Goal: Information Seeking & Learning: Learn about a topic

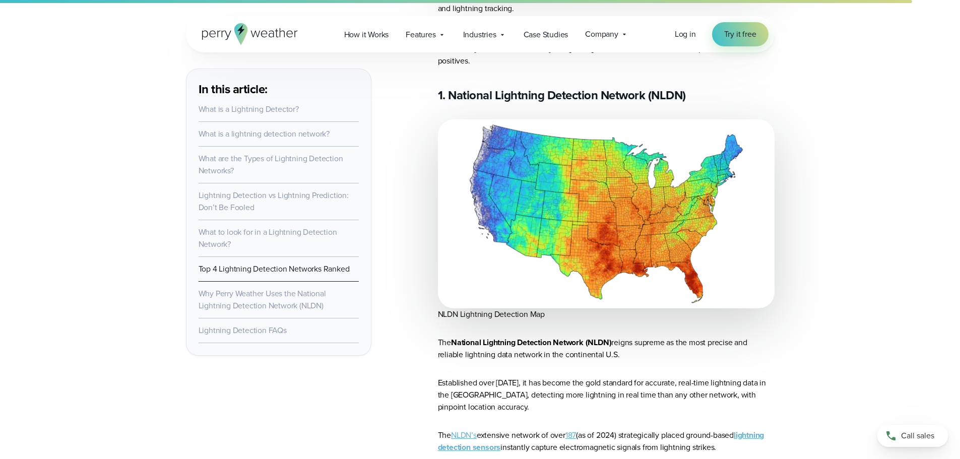
scroll to position [4686, 0]
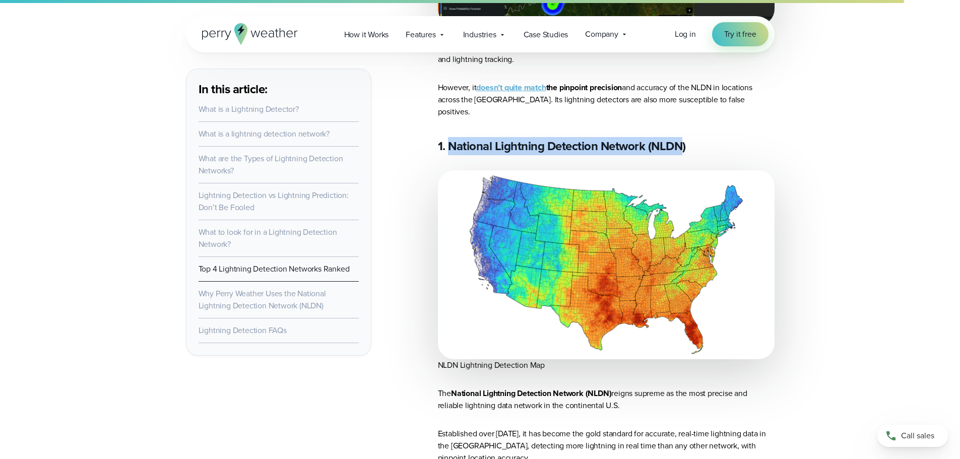
drag, startPoint x: 683, startPoint y: 117, endPoint x: 448, endPoint y: 123, distance: 235.0
click at [448, 138] on h3 "1. National Lightning Detection Network (NLDN)" at bounding box center [606, 146] width 337 height 16
copy h3 "National Lightning Detection Network (NLDN"
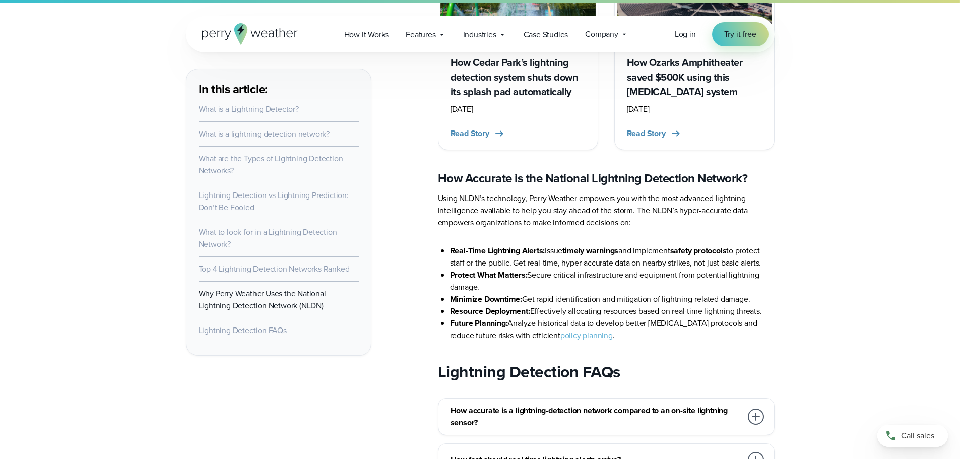
scroll to position [5896, 0]
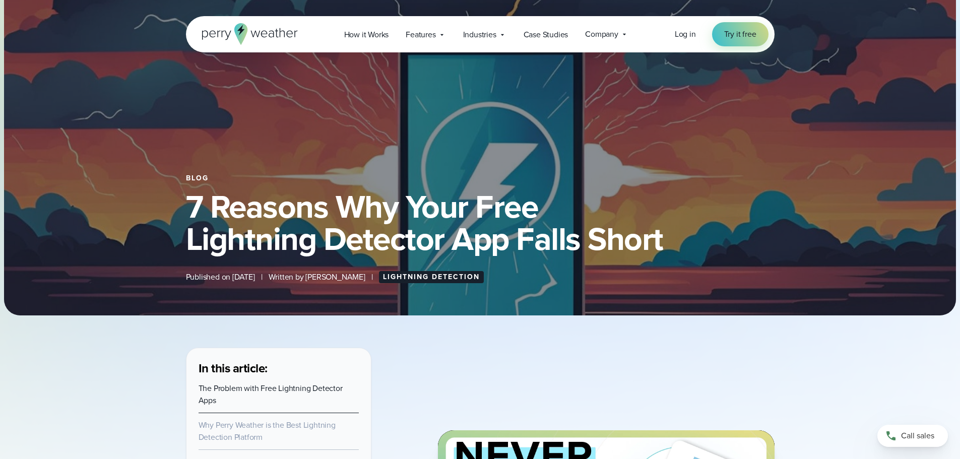
scroll to position [50, 0]
